Goal: Task Accomplishment & Management: Use online tool/utility

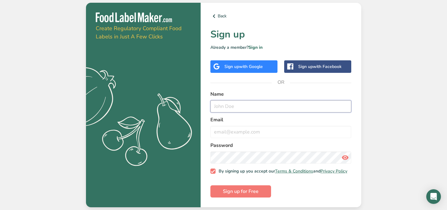
click at [241, 102] on input "text" at bounding box center [280, 106] width 141 height 12
click at [240, 69] on div "Sign up with Google" at bounding box center [243, 66] width 67 height 12
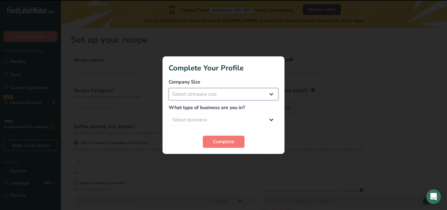
click at [221, 98] on select "Select company size Fewer than 10 Employees 10 to 50 Employees 51 to 500 Employ…" at bounding box center [224, 94] width 110 height 12
select select "2"
click at [169, 88] on select "Select company size Fewer than 10 Employees 10 to 50 Employees 51 to 500 Employ…" at bounding box center [224, 94] width 110 height 12
click at [209, 112] on div "What type of business are you in? Select business Packaged Food Manufacturer Re…" at bounding box center [224, 115] width 110 height 22
click at [208, 117] on select "Select business Packaged Food Manufacturer Restaurant & Cafe Bakery Meal Plans …" at bounding box center [224, 120] width 110 height 12
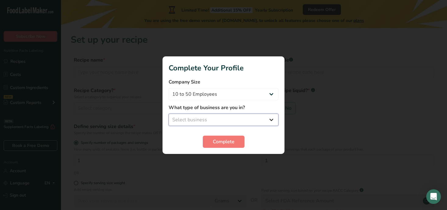
select select "7"
click at [169, 114] on select "Select business Packaged Food Manufacturer Restaurant & Cafe Bakery Meal Plans …" at bounding box center [224, 120] width 110 height 12
click at [216, 145] on span "Complete" at bounding box center [224, 141] width 22 height 7
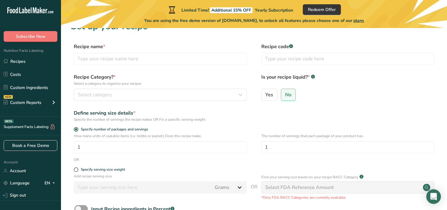
scroll to position [10, 0]
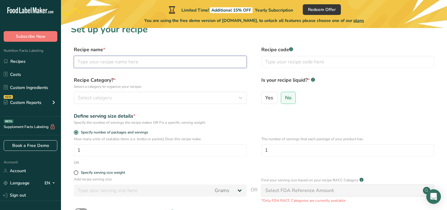
click at [157, 62] on input "text" at bounding box center [160, 62] width 173 height 12
type input "Brownie"
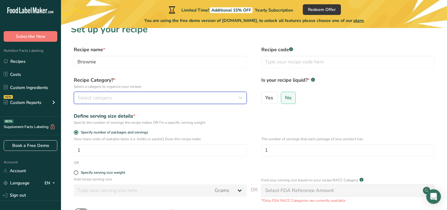
click at [148, 97] on div "Select category" at bounding box center [158, 97] width 161 height 7
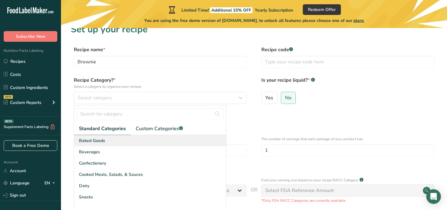
click at [128, 143] on div "Baked Goods" at bounding box center [150, 140] width 152 height 11
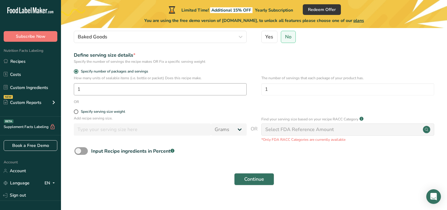
scroll to position [72, 0]
click at [159, 91] on input "1" at bounding box center [160, 89] width 173 height 12
type input "1"
type input "3"
click at [162, 102] on div "OR" at bounding box center [254, 100] width 366 height 5
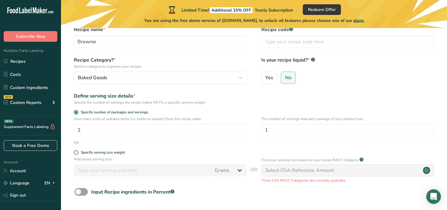
scroll to position [80, 0]
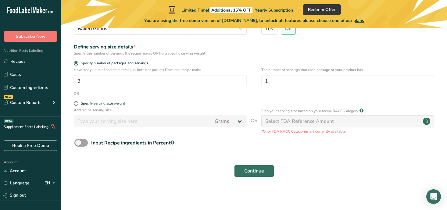
click at [307, 119] on div "Select FDA Reference Amount" at bounding box center [299, 121] width 69 height 7
click at [261, 179] on div "Continue" at bounding box center [254, 171] width 366 height 20
click at [262, 171] on span "Continue" at bounding box center [254, 170] width 20 height 7
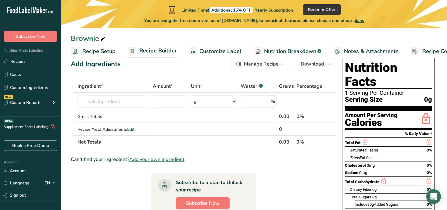
scroll to position [12, 0]
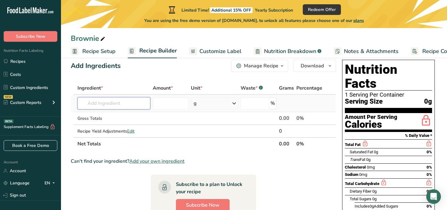
click at [137, 102] on input "text" at bounding box center [113, 103] width 73 height 12
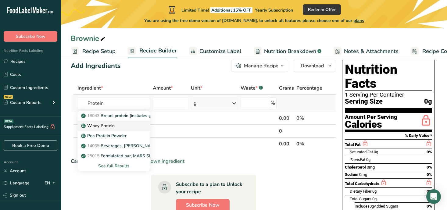
click at [126, 126] on div "Whey Protein" at bounding box center [108, 126] width 53 height 6
type input "Whey Protein"
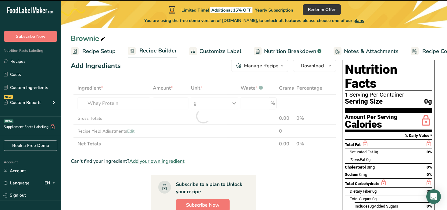
type input "0"
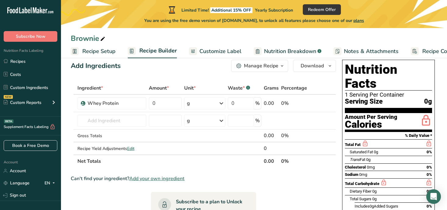
scroll to position [0, 0]
